Goal: Information Seeking & Learning: Learn about a topic

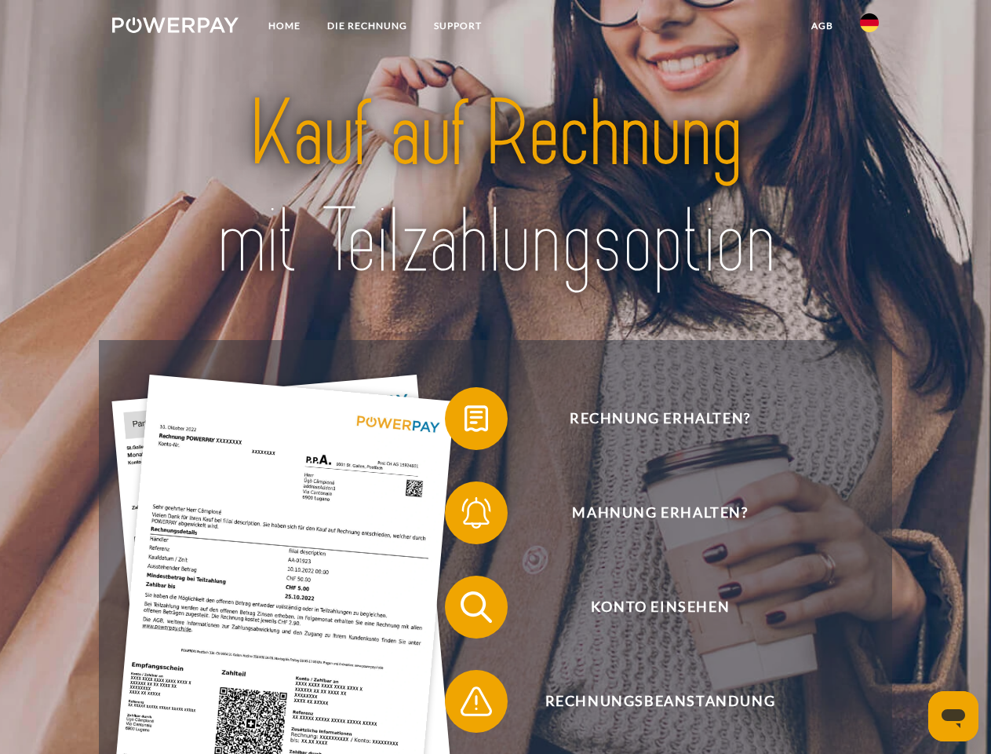
click at [175, 27] on img at bounding box center [175, 25] width 126 height 16
click at [870, 27] on img at bounding box center [869, 22] width 19 height 19
click at [822, 26] on link "agb" at bounding box center [822, 26] width 49 height 28
click at [465, 422] on span at bounding box center [453, 418] width 78 height 78
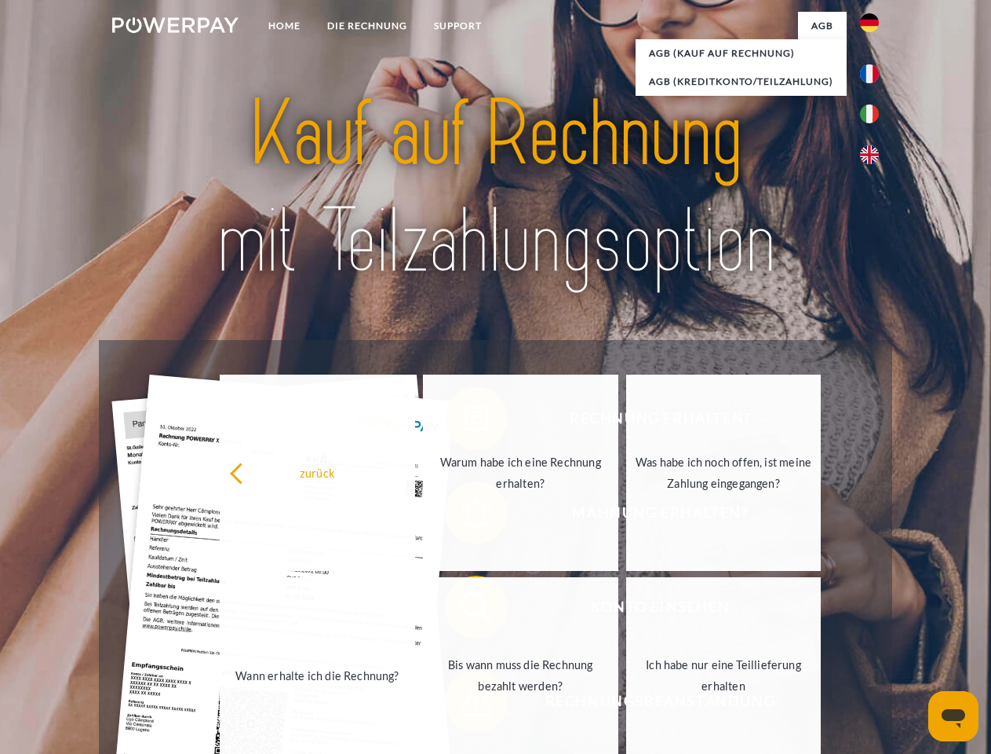
click at [415, 610] on link "Wann erhalte ich die Rechnung?" at bounding box center [317, 675] width 195 height 196
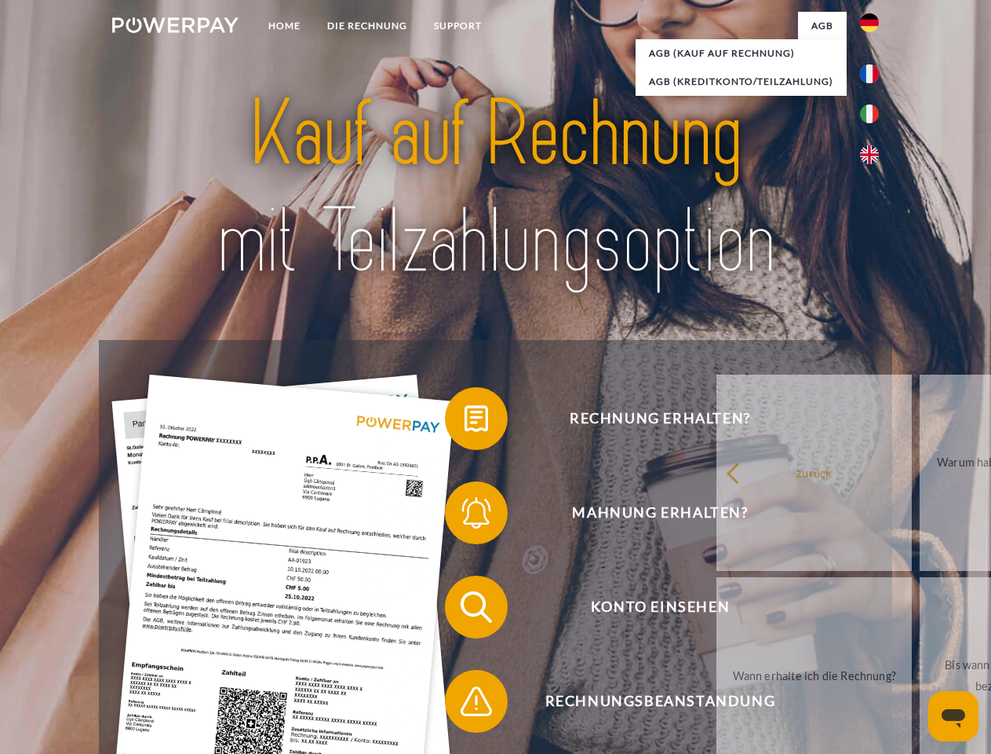
click at [465, 704] on span at bounding box center [453, 701] width 78 height 78
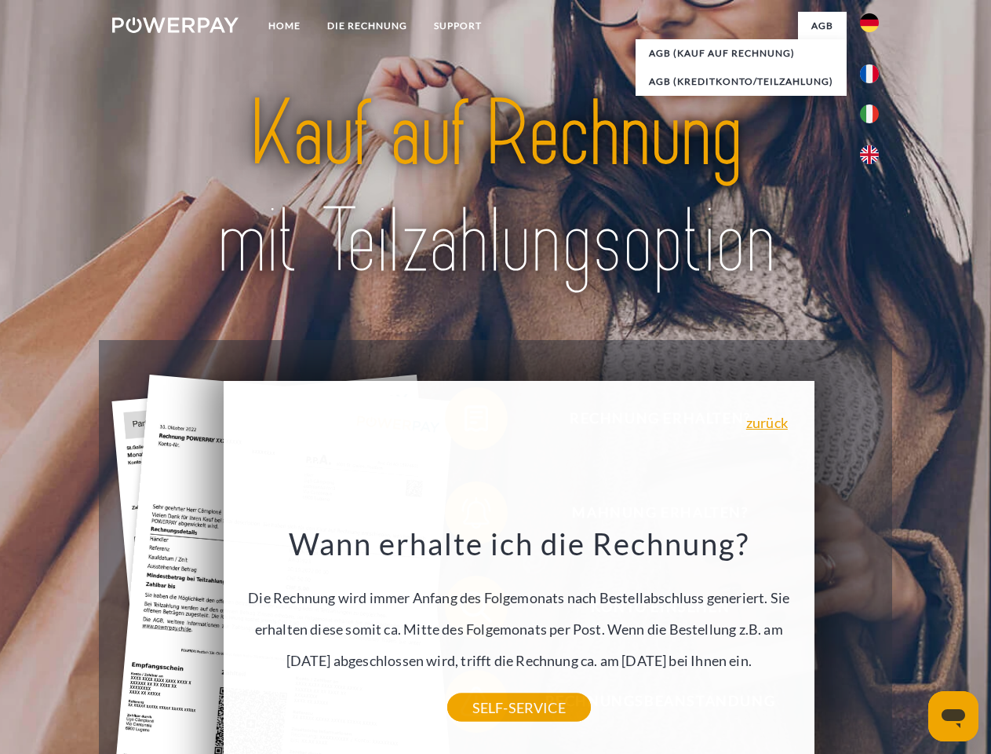
click at [954, 716] on icon "Messaging-Fenster öffnen" at bounding box center [954, 718] width 24 height 19
